Goal: Task Accomplishment & Management: Use online tool/utility

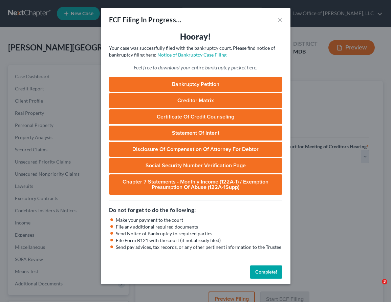
select select "1"
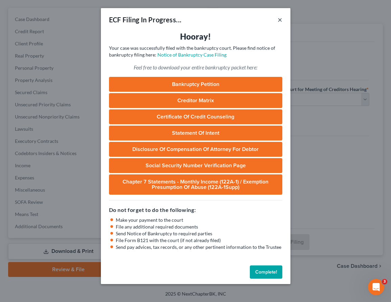
click at [279, 18] on button "×" at bounding box center [280, 20] width 5 height 8
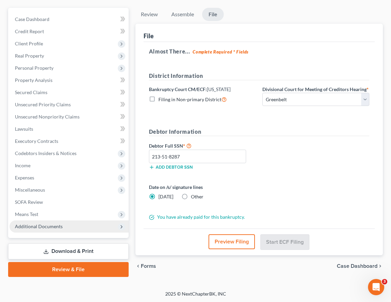
click at [23, 227] on span "Additional Documents" at bounding box center [39, 227] width 48 height 6
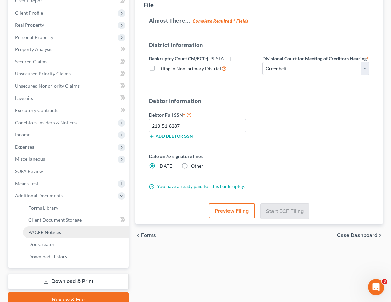
click at [29, 232] on span "PACER Notices" at bounding box center [44, 232] width 33 height 6
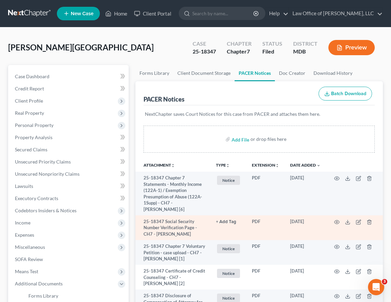
scroll to position [118, 0]
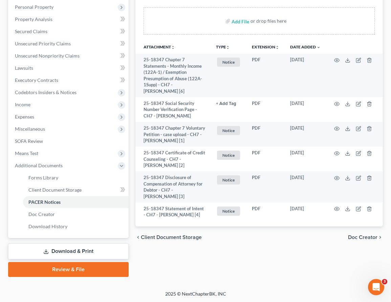
click at [178, 240] on span "Client Document Storage" at bounding box center [171, 237] width 61 height 5
select select "14"
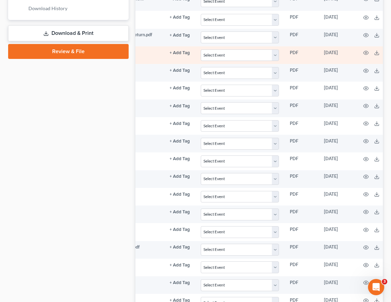
scroll to position [0, 114]
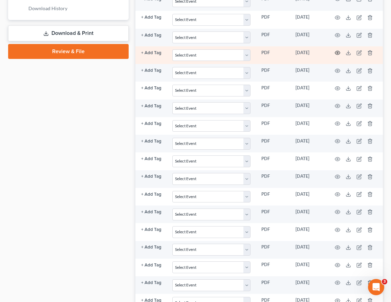
click at [335, 51] on icon "button" at bounding box center [337, 53] width 5 height 4
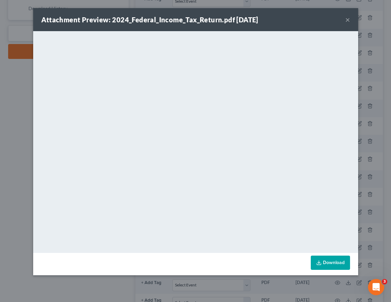
click at [349, 18] on button "×" at bounding box center [348, 20] width 5 height 8
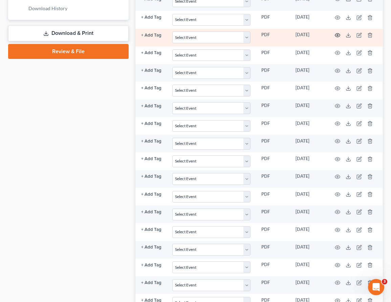
click at [337, 37] on icon "button" at bounding box center [337, 36] width 5 height 4
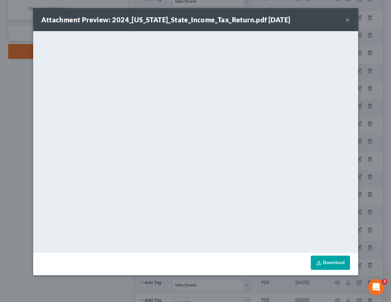
click at [348, 19] on button "×" at bounding box center [348, 20] width 5 height 8
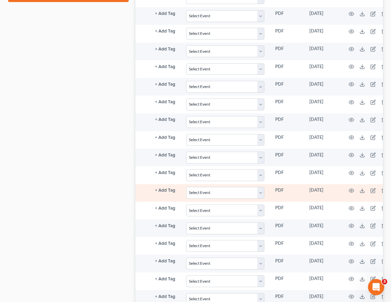
scroll to position [0, 102]
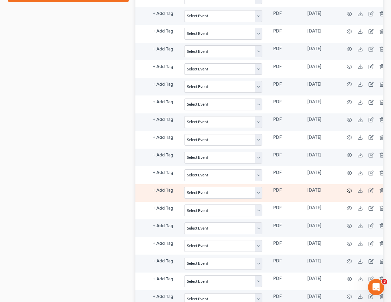
click at [350, 191] on icon "button" at bounding box center [349, 190] width 5 height 5
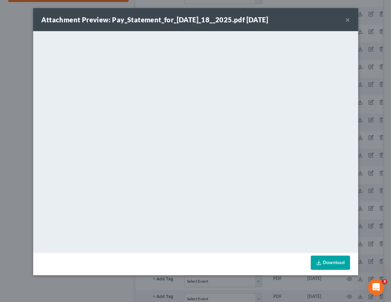
click at [347, 18] on button "×" at bounding box center [348, 20] width 5 height 8
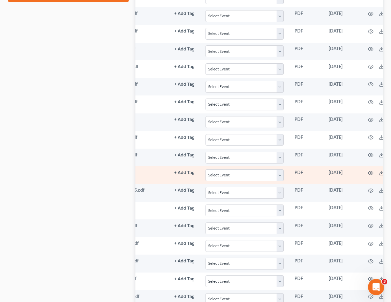
scroll to position [0, 114]
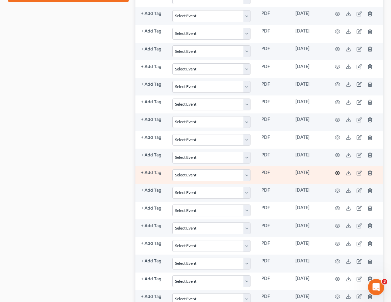
click at [339, 171] on icon "button" at bounding box center [337, 172] width 5 height 5
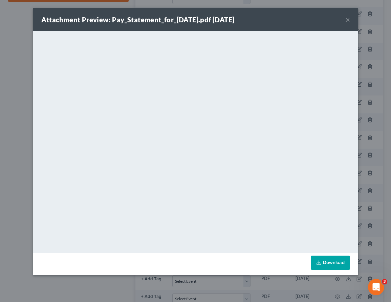
click at [348, 18] on button "×" at bounding box center [348, 20] width 5 height 8
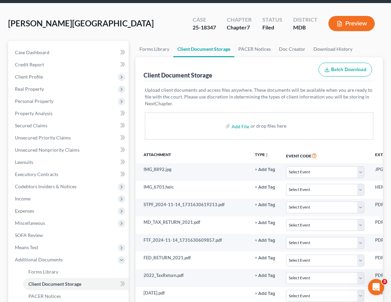
scroll to position [0, 0]
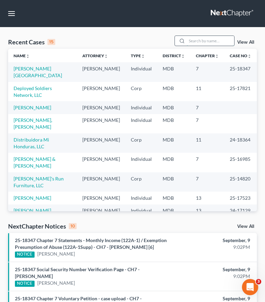
click at [209, 40] on input "search" at bounding box center [210, 41] width 47 height 10
type input "[PERSON_NAME]"
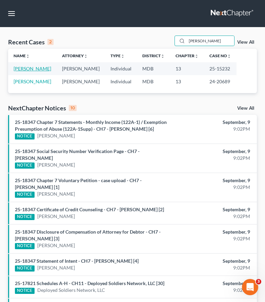
click at [39, 69] on link "[PERSON_NAME]" at bounding box center [33, 69] width 38 height 6
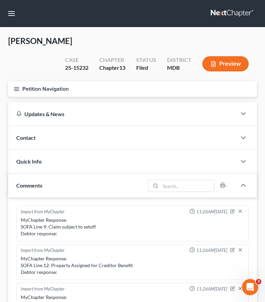
scroll to position [121, 0]
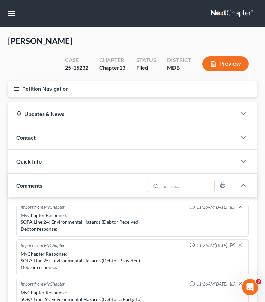
click at [15, 90] on line "button" at bounding box center [16, 90] width 5 height 0
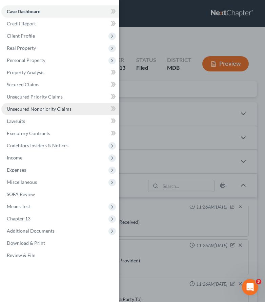
click at [15, 111] on span "Unsecured Nonpriority Claims" at bounding box center [39, 109] width 65 height 6
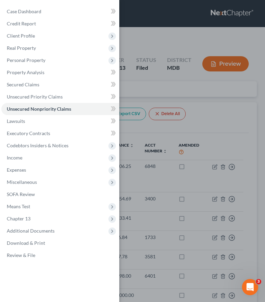
click at [138, 41] on div "Case Dashboard Payments Invoices Payments Payments Credit Report Client Profile" at bounding box center [132, 151] width 265 height 302
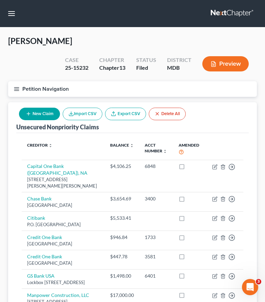
click at [18, 91] on icon "button" at bounding box center [17, 89] width 6 height 6
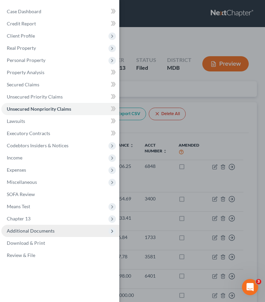
click at [18, 227] on span "Additional Documents" at bounding box center [60, 231] width 118 height 12
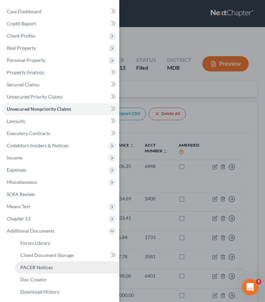
click at [23, 266] on span "PACER Notices" at bounding box center [36, 268] width 33 height 6
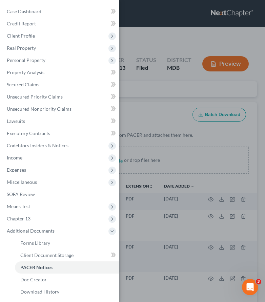
click at [136, 103] on div "Case Dashboard Payments Invoices Payments Payments Credit Report Client Profile" at bounding box center [132, 151] width 265 height 302
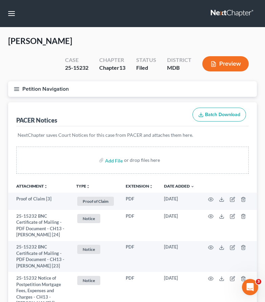
scroll to position [960, 0]
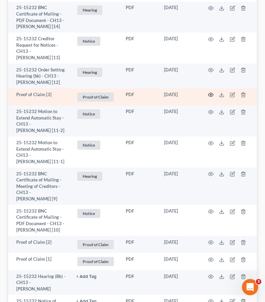
click at [209, 98] on icon "button" at bounding box center [210, 94] width 5 height 5
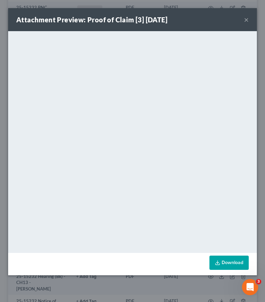
click at [246, 21] on button "×" at bounding box center [246, 20] width 5 height 8
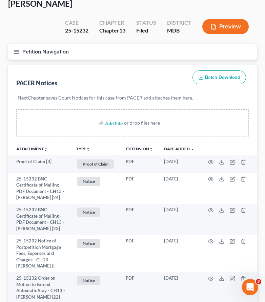
scroll to position [0, 0]
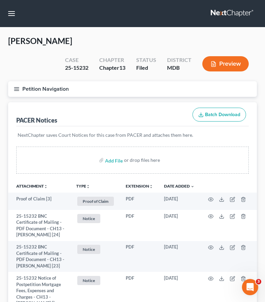
click at [16, 89] on line "button" at bounding box center [16, 89] width 5 height 0
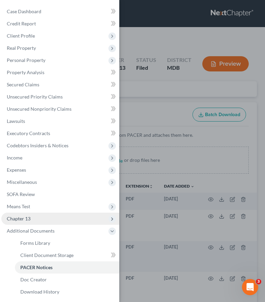
click at [25, 219] on span "Chapter 13" at bounding box center [19, 219] width 24 height 6
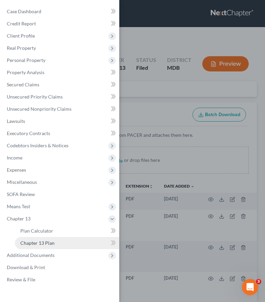
click at [26, 243] on span "Chapter 13 Plan" at bounding box center [37, 243] width 34 height 6
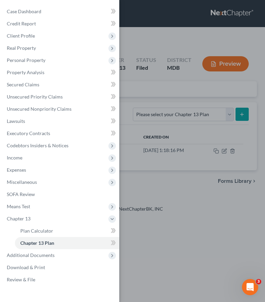
click at [134, 94] on div "Case Dashboard Payments Invoices Payments Payments Credit Report Client Profile" at bounding box center [132, 151] width 265 height 302
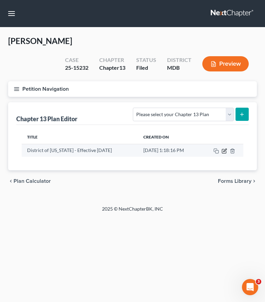
click at [224, 148] on icon "button" at bounding box center [224, 150] width 5 height 5
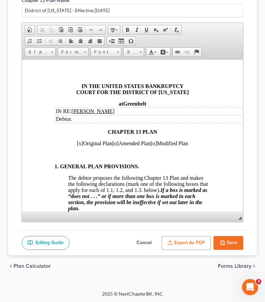
scroll to position [9, 0]
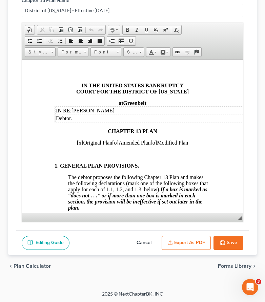
click at [77, 145] on span "[x]" at bounding box center [80, 143] width 6 height 6
click at [115, 144] on span "[o]" at bounding box center [115, 143] width 6 height 6
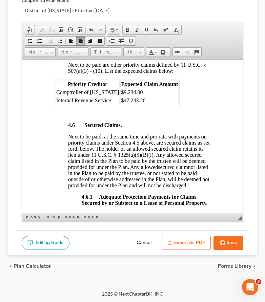
scroll to position [1142, 0]
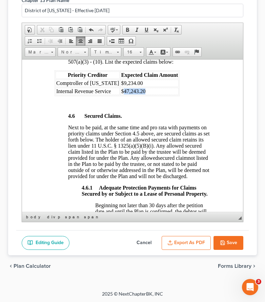
drag, startPoint x: 138, startPoint y: 138, endPoint x: 117, endPoint y: 138, distance: 21.0
click at [120, 95] on td "$47,243.20" at bounding box center [149, 90] width 58 height 7
click at [218, 241] on button "Save" at bounding box center [228, 243] width 30 height 14
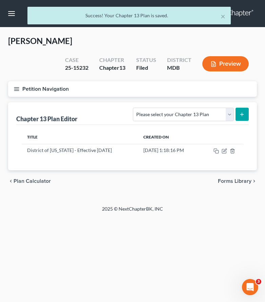
scroll to position [0, 0]
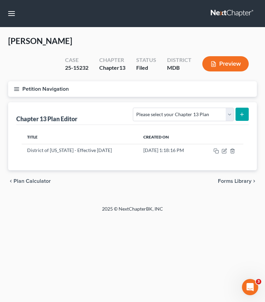
click at [14, 90] on icon "button" at bounding box center [17, 89] width 6 height 6
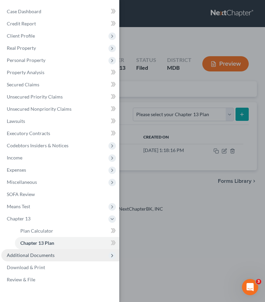
click at [18, 260] on span "Additional Documents" at bounding box center [60, 255] width 118 height 12
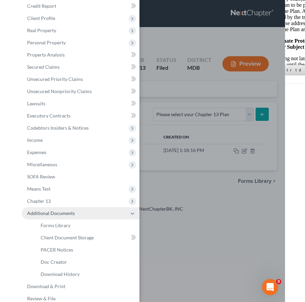
scroll to position [26, 0]
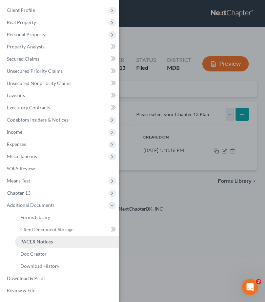
click at [29, 242] on span "PACER Notices" at bounding box center [36, 242] width 33 height 6
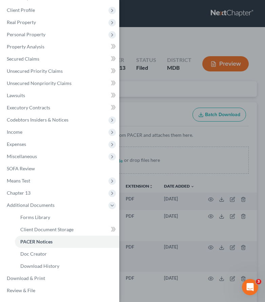
click at [135, 99] on div "Case Dashboard Payments Invoices Payments Payments Credit Report Client Profile" at bounding box center [132, 151] width 265 height 302
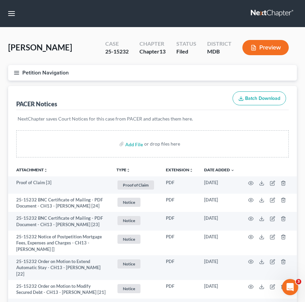
click at [15, 70] on icon "button" at bounding box center [17, 73] width 6 height 6
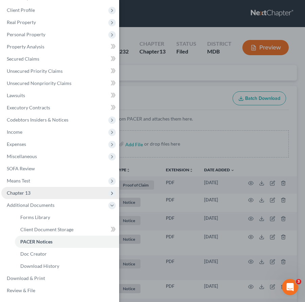
click at [28, 192] on span "Chapter 13" at bounding box center [19, 193] width 24 height 6
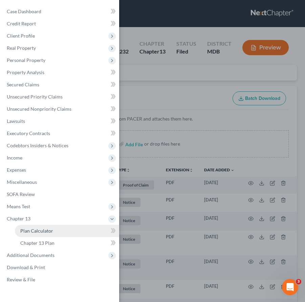
click at [30, 228] on link "Plan Calculator" at bounding box center [67, 231] width 104 height 12
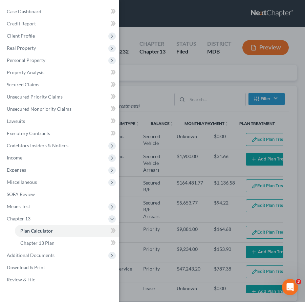
click at [133, 87] on div "Case Dashboard Payments Invoices Payments Payments Credit Report Client Profile" at bounding box center [152, 151] width 305 height 302
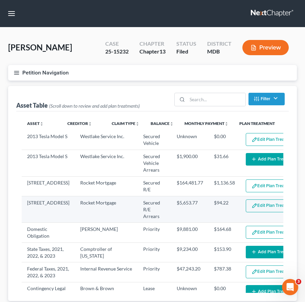
select select "59"
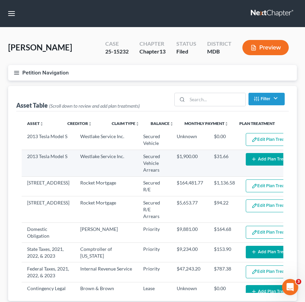
click at [246, 158] on button "Add Plan Treatment" at bounding box center [274, 159] width 57 height 13
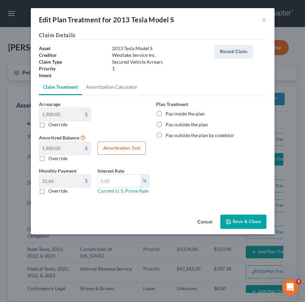
click at [209, 223] on button "Cancel" at bounding box center [205, 222] width 26 height 14
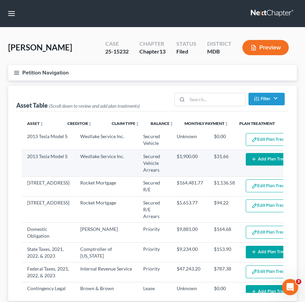
click at [246, 159] on button "Add Plan Treatment" at bounding box center [274, 159] width 57 height 13
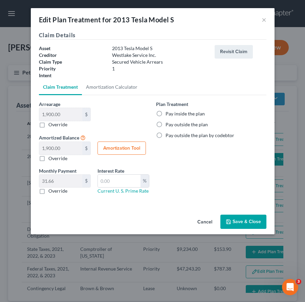
click at [111, 149] on button "Amortization Tool" at bounding box center [122, 149] width 48 height 14
type input "1,900.00"
type input "60"
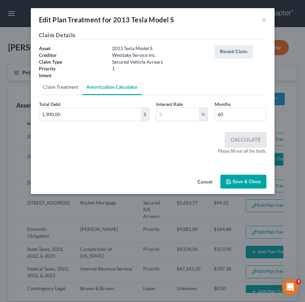
click at [62, 88] on link "Claim Treatment" at bounding box center [60, 87] width 43 height 16
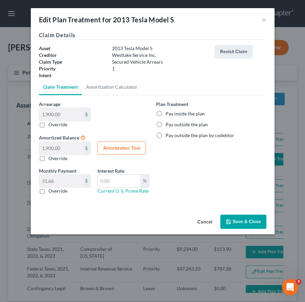
click at [203, 221] on button "Cancel" at bounding box center [205, 222] width 26 height 14
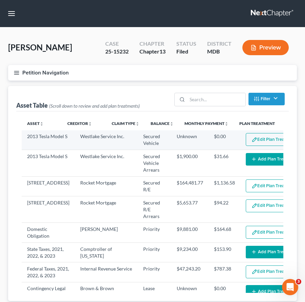
click at [246, 139] on button "Edit Plan Treatment" at bounding box center [274, 139] width 56 height 13
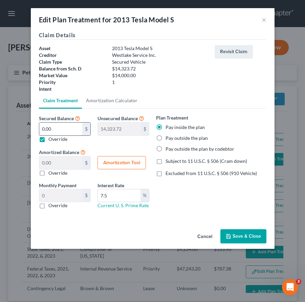
click at [58, 130] on input "0.00" at bounding box center [60, 129] width 43 height 13
click at [48, 174] on label "Override" at bounding box center [57, 173] width 19 height 7
click at [51, 174] on input "Override" at bounding box center [53, 172] width 4 height 4
checkbox input "true"
click at [56, 162] on input "0.00" at bounding box center [60, 163] width 43 height 13
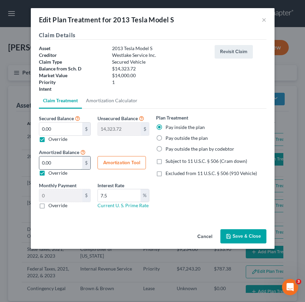
type input "1"
type input "0.01"
type input "16"
type input "0.26"
type input "160"
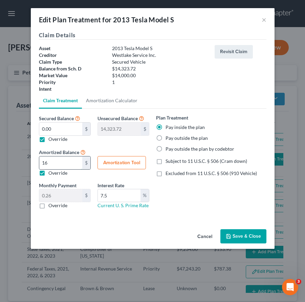
type input "2.66"
type input "1609"
type input "26.81"
type input "1,6093"
type input "268.21"
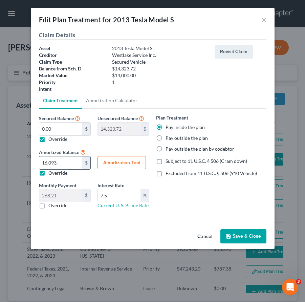
type input "16,093.7"
type input "268.22"
type input "16,093.71"
click at [103, 194] on input "7.5" at bounding box center [119, 195] width 43 height 13
type input "9.5"
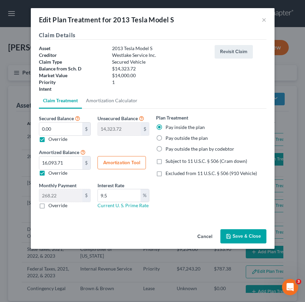
click at [109, 161] on button "Amortization Tool" at bounding box center [122, 163] width 48 height 14
type input "0.00"
type input "9.5"
type input "60"
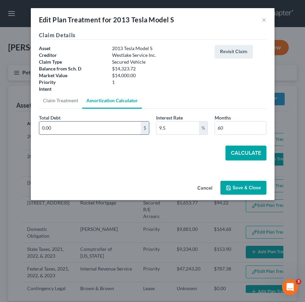
click at [70, 126] on input "0.00" at bounding box center [90, 128] width 102 height 13
click at [60, 125] on input "0.00" at bounding box center [90, 128] width 102 height 13
type input "16,093.71"
click at [245, 153] on button "Calculate" at bounding box center [246, 153] width 41 height 15
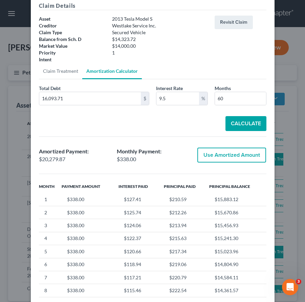
scroll to position [33, 0]
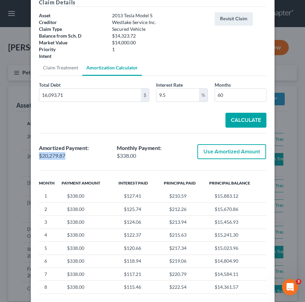
drag, startPoint x: 67, startPoint y: 152, endPoint x: 30, endPoint y: 152, distance: 36.6
click at [31, 152] on div "Claim Details Asset 2013 Tesla Model S Creditor Westlake Service Inc. Claim Typ…" at bounding box center [153, 154] width 244 height 312
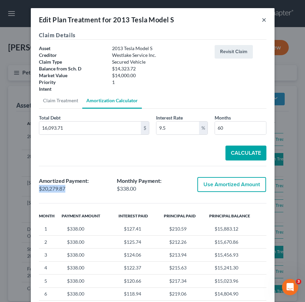
click at [264, 19] on button "×" at bounding box center [264, 20] width 5 height 8
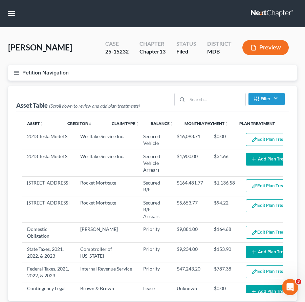
click at [15, 70] on icon "button" at bounding box center [17, 73] width 6 height 6
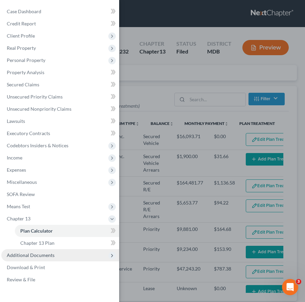
click at [35, 256] on span "Additional Documents" at bounding box center [31, 255] width 48 height 6
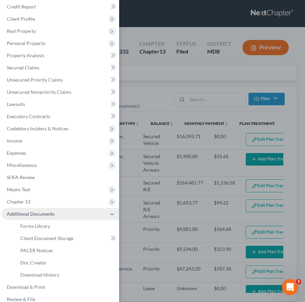
scroll to position [26, 0]
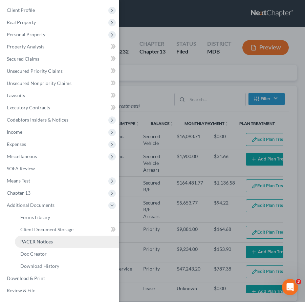
click at [30, 243] on span "PACER Notices" at bounding box center [36, 242] width 33 height 6
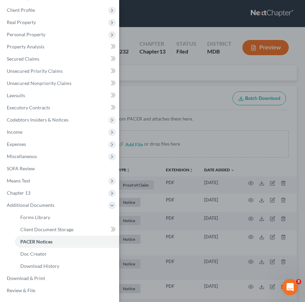
click at [150, 88] on div "Case Dashboard Payments Invoices Payments Payments Credit Report Client Profile" at bounding box center [152, 151] width 305 height 302
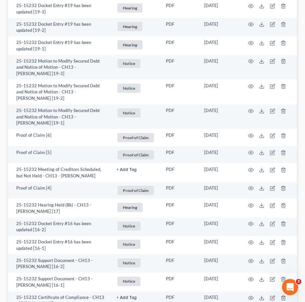
scroll to position [412, 0]
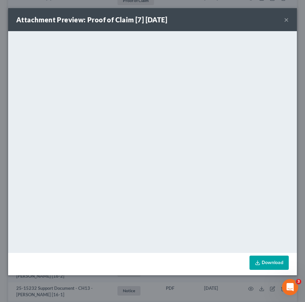
click at [285, 17] on button "×" at bounding box center [286, 20] width 5 height 8
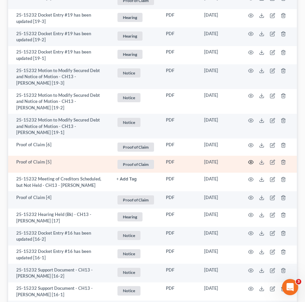
click at [251, 163] on circle "button" at bounding box center [250, 162] width 1 height 1
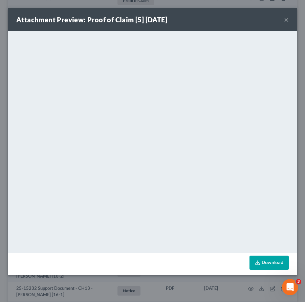
click at [286, 21] on button "×" at bounding box center [286, 20] width 5 height 8
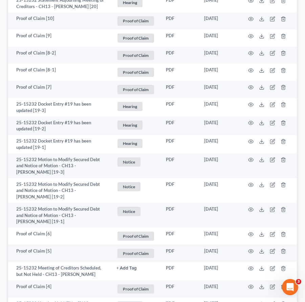
scroll to position [0, 0]
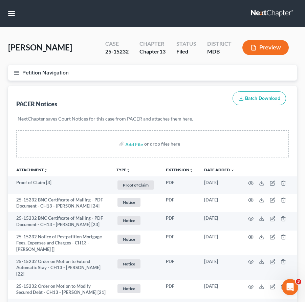
click at [15, 76] on button "Petition Navigation" at bounding box center [152, 73] width 289 height 16
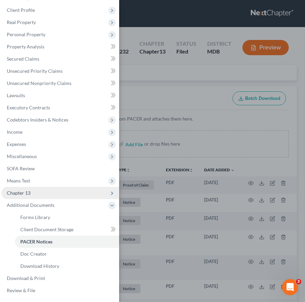
click at [30, 190] on span "Chapter 13" at bounding box center [19, 193] width 24 height 6
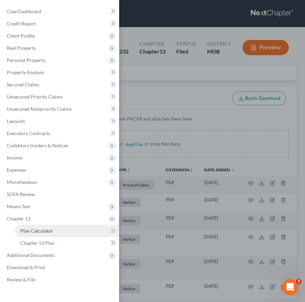
click at [30, 233] on span "Plan Calculator" at bounding box center [36, 231] width 33 height 6
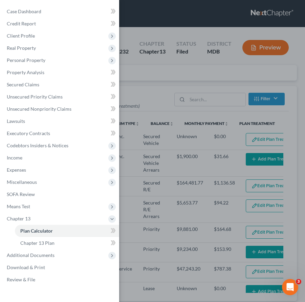
click at [159, 85] on div "Case Dashboard Payments Invoices Payments Payments Credit Report Client Profile" at bounding box center [152, 151] width 305 height 302
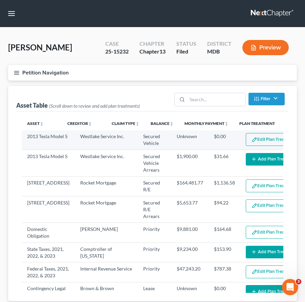
select select "59"
click at [246, 136] on button "Edit Plan Treatment" at bounding box center [274, 139] width 56 height 13
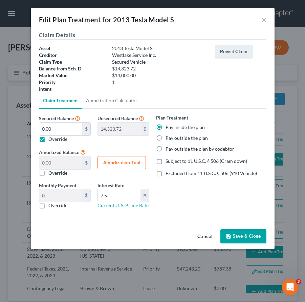
click at [123, 162] on button "Amortization Tool" at bounding box center [122, 163] width 48 height 14
type input "0.00"
type input "7.5"
type input "60"
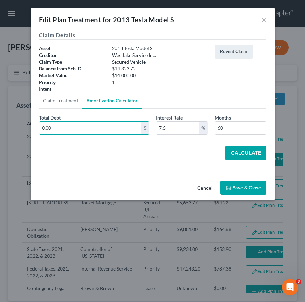
drag, startPoint x: 85, startPoint y: 125, endPoint x: 6, endPoint y: 122, distance: 78.7
click at [6, 122] on div "Edit Plan Treatment for 2013 Tesla Model S × Claim Details Asset 2013 Tesla Mod…" at bounding box center [152, 151] width 305 height 302
type input "1,600.00"
click at [162, 127] on input "7.5" at bounding box center [178, 128] width 43 height 13
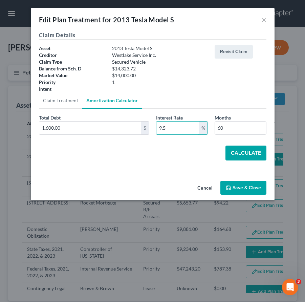
type input "9.5"
click at [244, 150] on button "Calculate" at bounding box center [246, 153] width 41 height 15
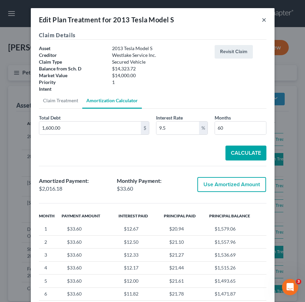
click at [264, 18] on button "×" at bounding box center [264, 20] width 5 height 8
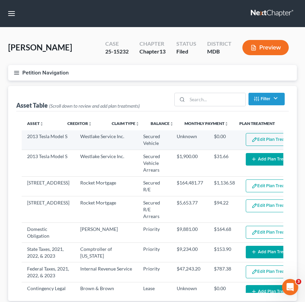
click at [246, 138] on button "Edit Plan Treatment" at bounding box center [274, 139] width 56 height 13
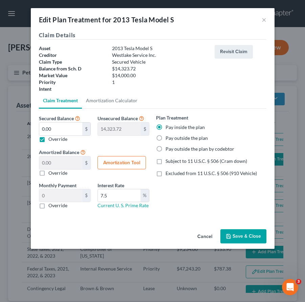
click at [115, 160] on button "Amortization Tool" at bounding box center [122, 163] width 48 height 14
type input "0.00"
type input "7.5"
type input "60"
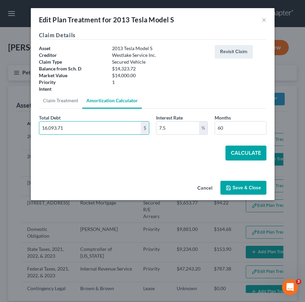
type input "16,093.71"
click at [243, 150] on button "Calculate" at bounding box center [246, 153] width 41 height 15
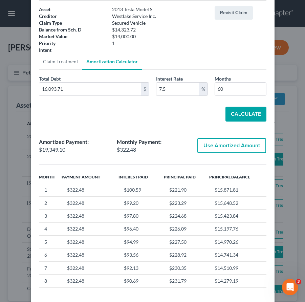
scroll to position [54, 0]
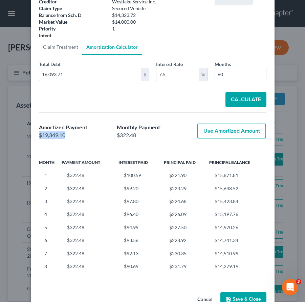
drag, startPoint x: 68, startPoint y: 136, endPoint x: 11, endPoint y: 136, distance: 57.3
click at [11, 136] on div "Edit Plan Treatment for 2013 Tesla Model S × Claim Details Asset 2013 Tesla Mod…" at bounding box center [152, 151] width 305 height 302
copy div "$19,349.10"
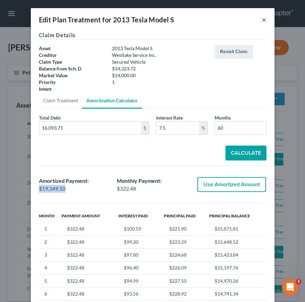
click at [264, 17] on button "×" at bounding box center [264, 20] width 5 height 8
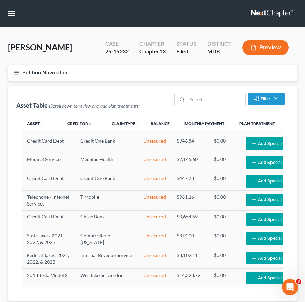
scroll to position [346, 0]
click at [15, 69] on button "Petition Navigation" at bounding box center [152, 73] width 289 height 16
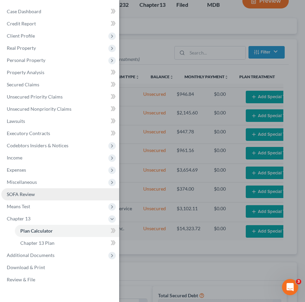
scroll to position [54, 0]
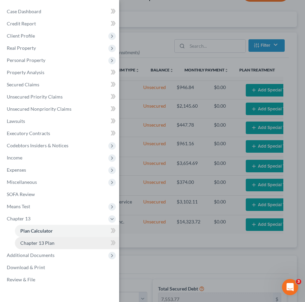
click at [28, 249] on link "Chapter 13 Plan" at bounding box center [67, 243] width 104 height 12
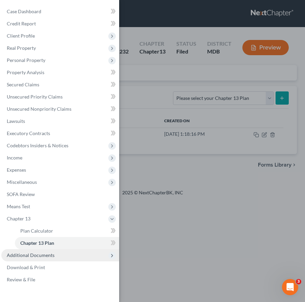
click at [28, 253] on span "Additional Documents" at bounding box center [31, 255] width 48 height 6
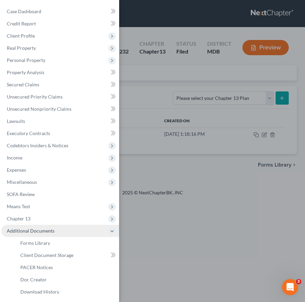
scroll to position [26, 0]
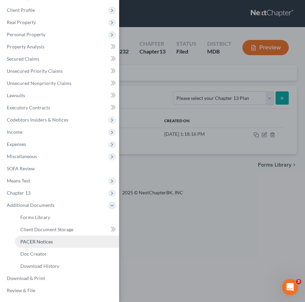
click at [30, 242] on span "PACER Notices" at bounding box center [36, 242] width 33 height 6
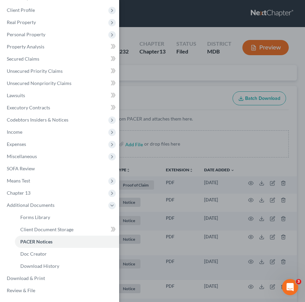
click at [151, 86] on div "Case Dashboard Payments Invoices Payments Payments Credit Report Client Profile" at bounding box center [152, 151] width 305 height 302
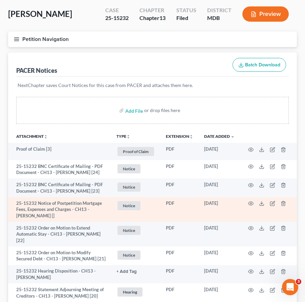
scroll to position [42, 0]
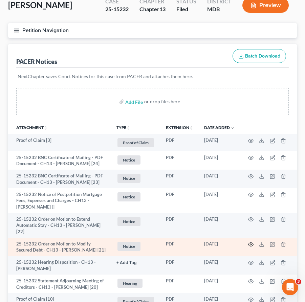
click at [251, 247] on icon "button" at bounding box center [250, 244] width 5 height 5
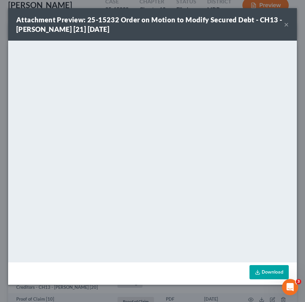
click at [286, 26] on button "×" at bounding box center [286, 24] width 5 height 8
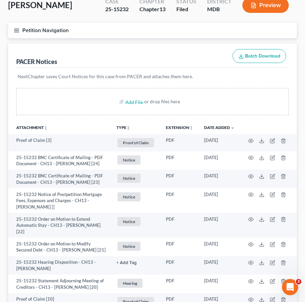
scroll to position [0, 0]
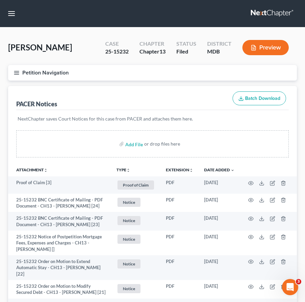
click at [16, 73] on icon "button" at bounding box center [17, 73] width 6 height 6
click at [0, 0] on div "Case Dashboard Payments Invoices Payments Payments Credit Report Client Profile" at bounding box center [0, 0] width 0 height 0
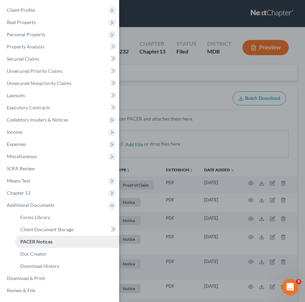
click at [40, 240] on span "PACER Notices" at bounding box center [36, 242] width 32 height 6
click at [138, 97] on div "Case Dashboard Payments Invoices Payments Payments Credit Report Client Profile" at bounding box center [152, 151] width 305 height 302
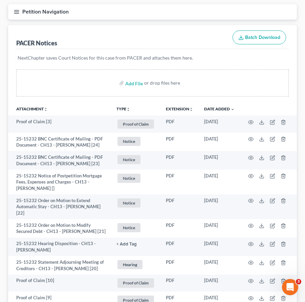
scroll to position [148, 0]
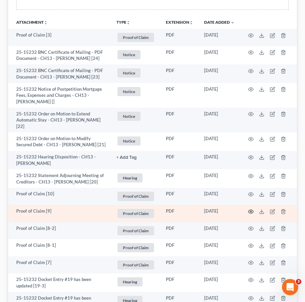
click at [250, 214] on icon "button" at bounding box center [250, 211] width 5 height 5
